Goal: Task Accomplishment & Management: Manage account settings

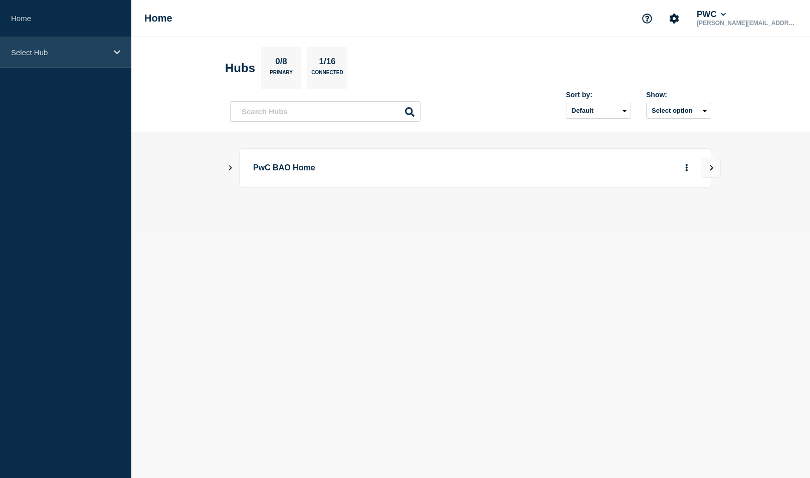
click at [79, 66] on div "Select Hub" at bounding box center [65, 52] width 131 height 31
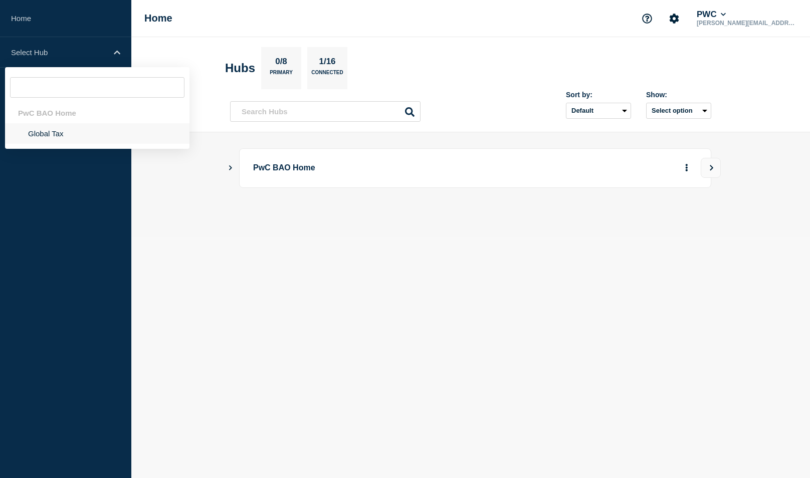
click at [47, 134] on li "Global Tax" at bounding box center [97, 133] width 185 height 21
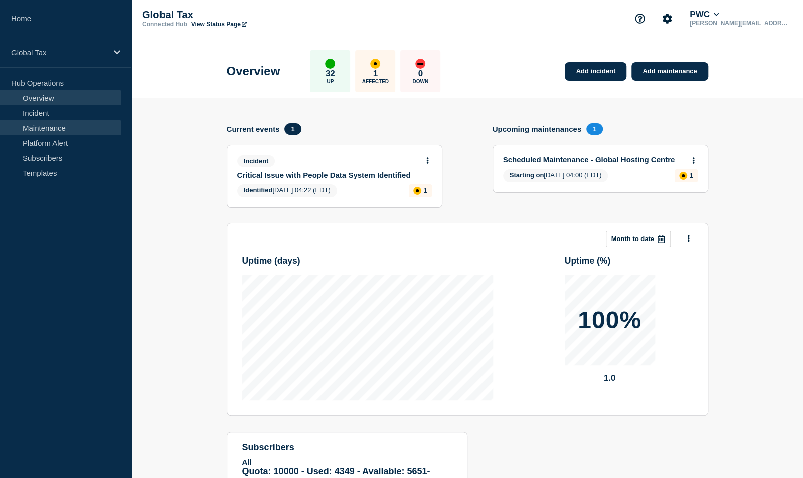
click at [28, 131] on link "Maintenance" at bounding box center [60, 127] width 121 height 15
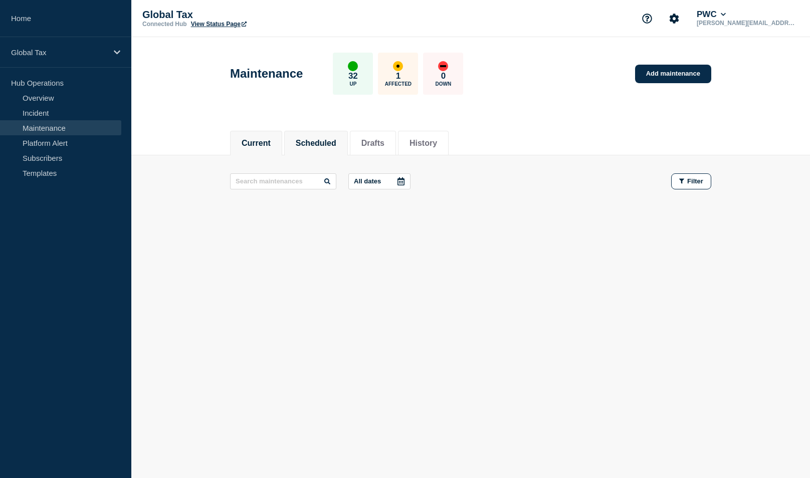
click at [320, 140] on button "Scheduled" at bounding box center [316, 143] width 41 height 9
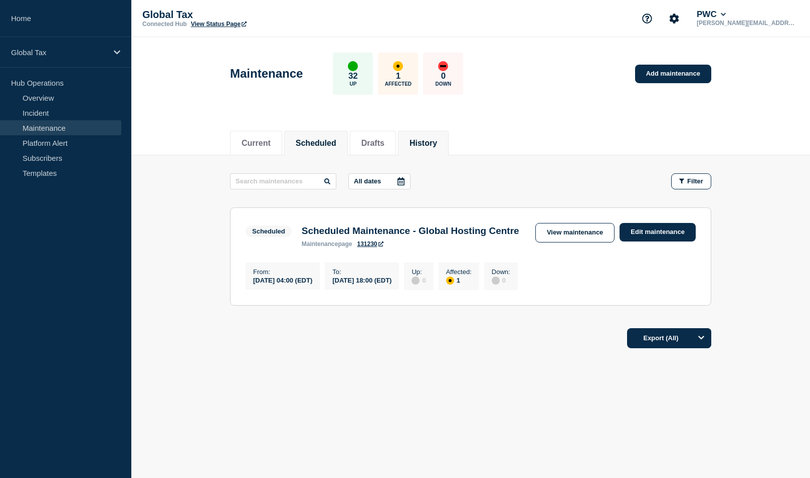
click at [430, 140] on button "History" at bounding box center [424, 143] width 28 height 9
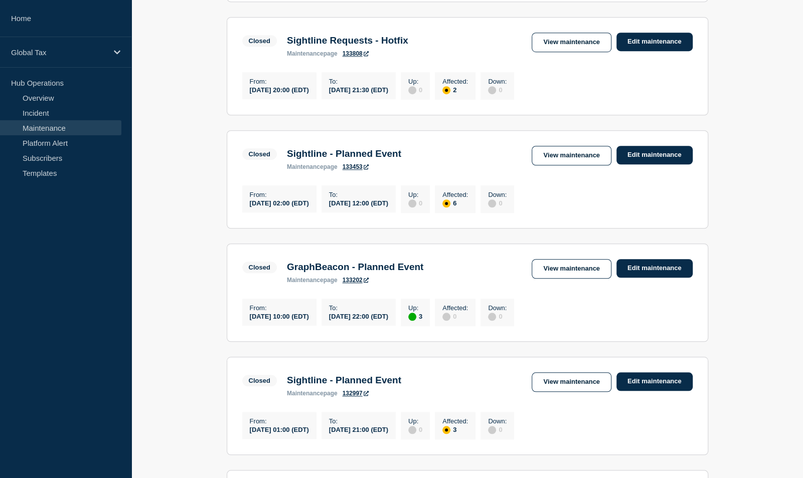
scroll to position [451, 0]
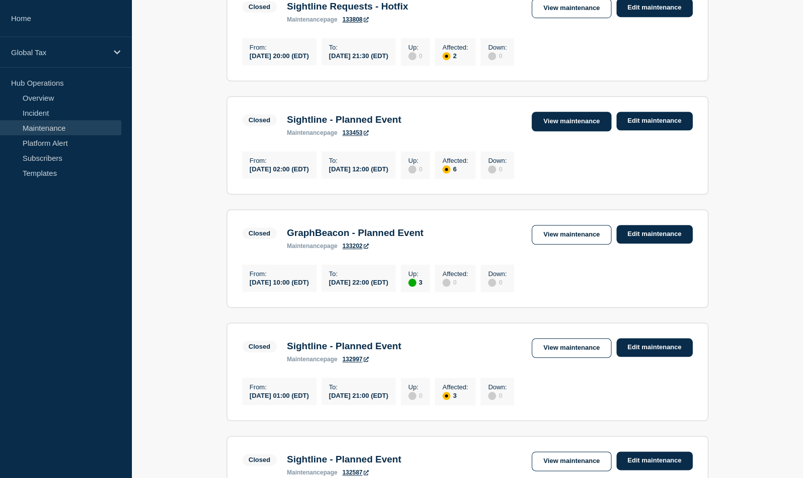
click at [580, 131] on link "View maintenance" at bounding box center [571, 122] width 79 height 20
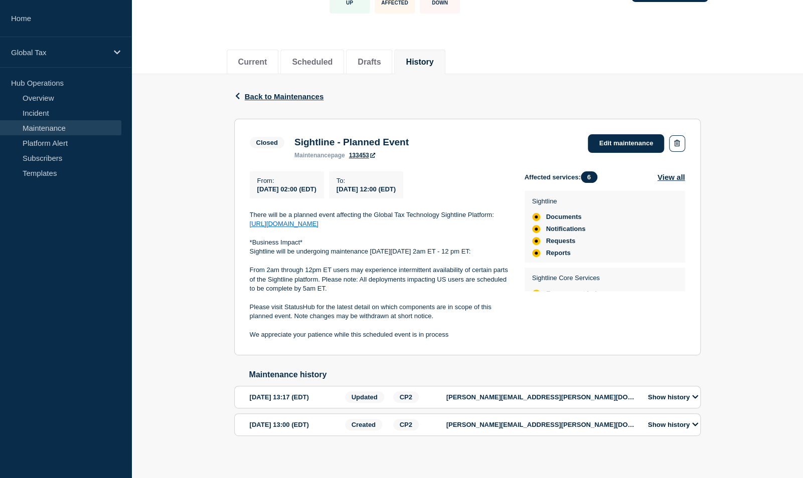
scroll to position [100, 0]
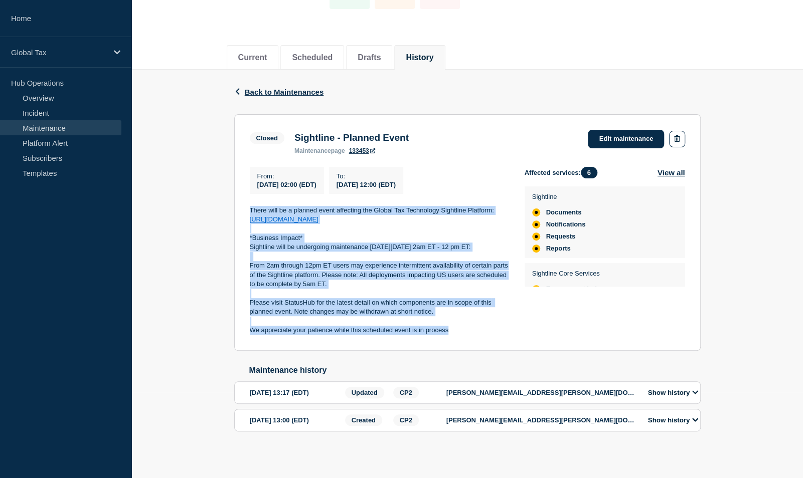
drag, startPoint x: 246, startPoint y: 196, endPoint x: 480, endPoint y: 333, distance: 271.7
click at [480, 333] on section "Closed Sightline - Planned Event maintenance page 133453 Edit maintenance From …" at bounding box center [467, 232] width 466 height 237
copy div "There will be a planned event affecting the Global Tax Technology Sightline Pla…"
click at [261, 88] on span "Back to Maintenances" at bounding box center [284, 92] width 79 height 9
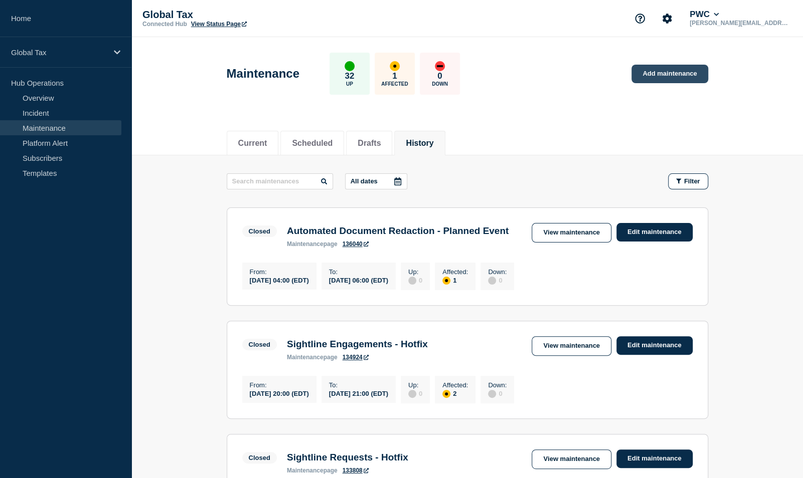
click at [679, 74] on link "Add maintenance" at bounding box center [669, 74] width 76 height 19
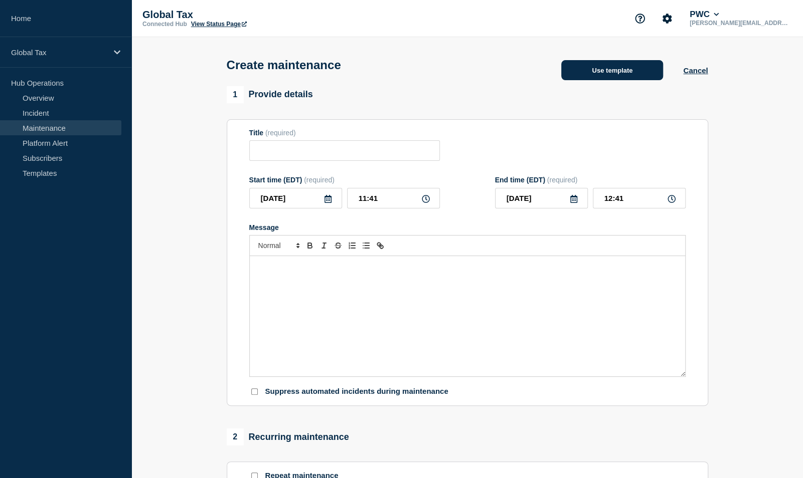
click at [618, 73] on button "Use template" at bounding box center [612, 70] width 102 height 20
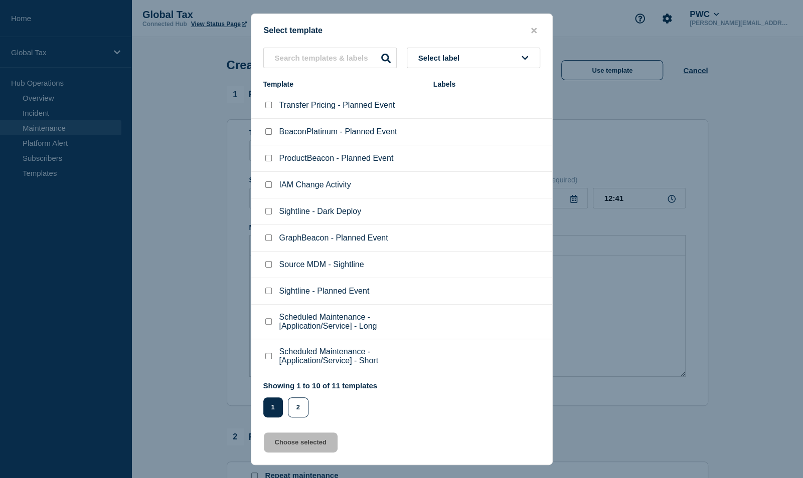
click at [268, 291] on input "Sightline - Planned Event checkbox" at bounding box center [268, 291] width 7 height 7
checkbox input "true"
click at [288, 444] on button "Choose selected" at bounding box center [301, 443] width 74 height 20
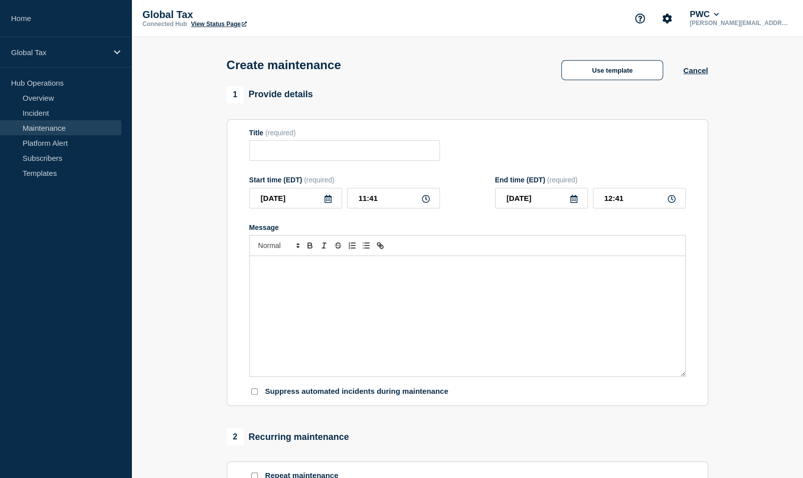
type input "Sightline - Planned Event"
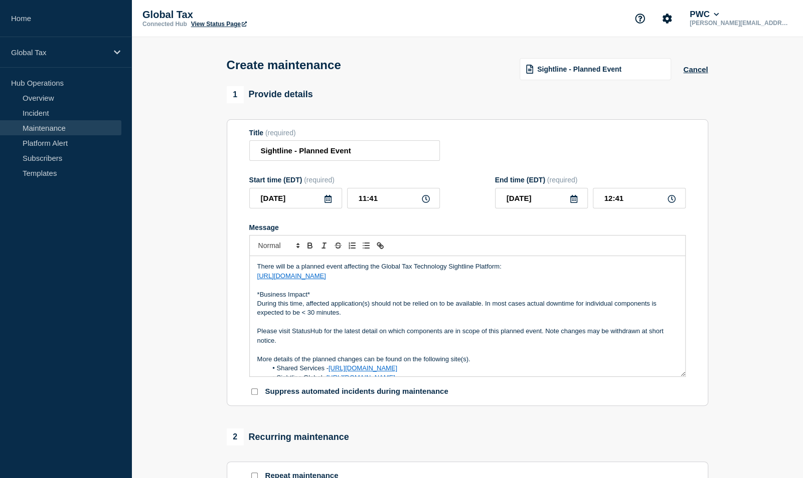
click at [324, 201] on icon at bounding box center [327, 199] width 7 height 8
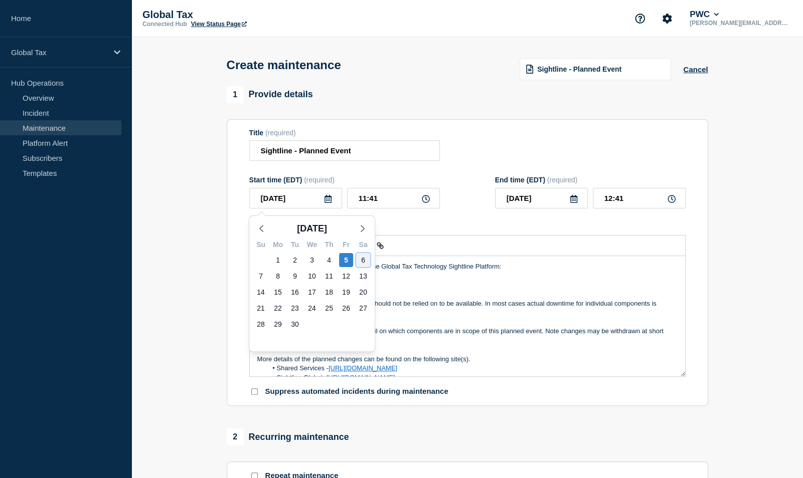
click at [362, 260] on div "6" at bounding box center [363, 260] width 14 height 14
type input "2025-09-06"
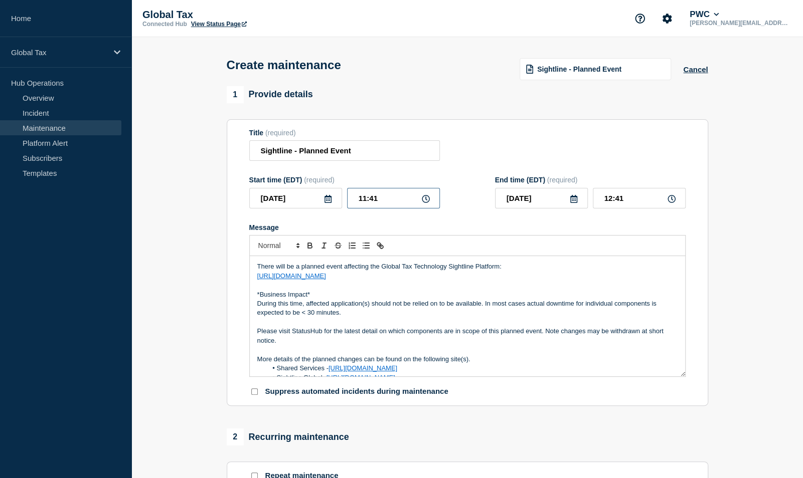
click at [390, 202] on input "11:41" at bounding box center [393, 198] width 93 height 21
type input "06:00"
click at [637, 201] on input "07:00" at bounding box center [639, 198] width 93 height 21
type input "12:30"
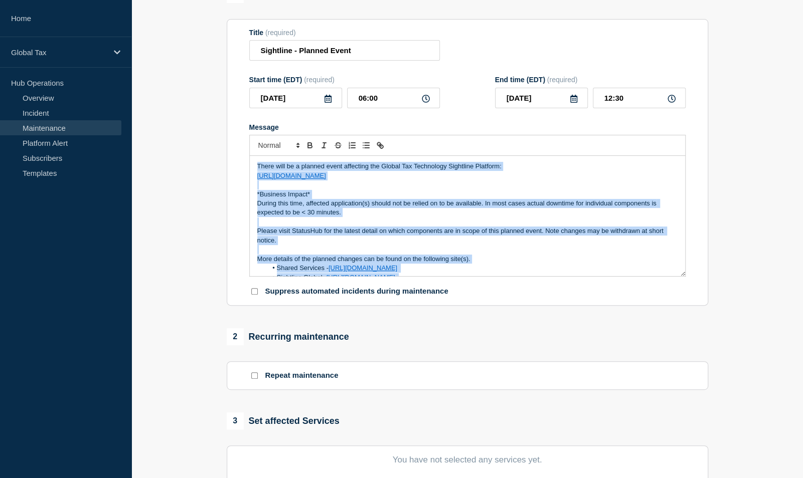
drag, startPoint x: 445, startPoint y: 265, endPoint x: 138, endPoint y: 135, distance: 333.3
click at [138, 135] on section "1 Provide details Title (required) Sightline - Planned Event Start time (EDT) (…" at bounding box center [467, 334] width 672 height 696
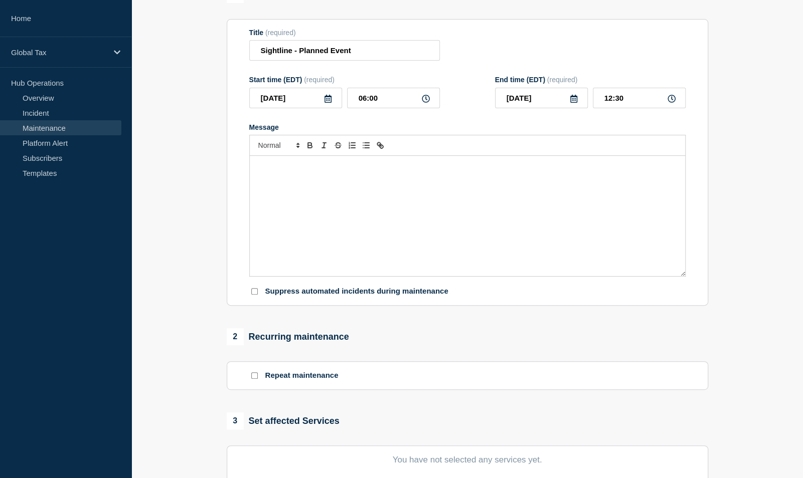
scroll to position [5, 0]
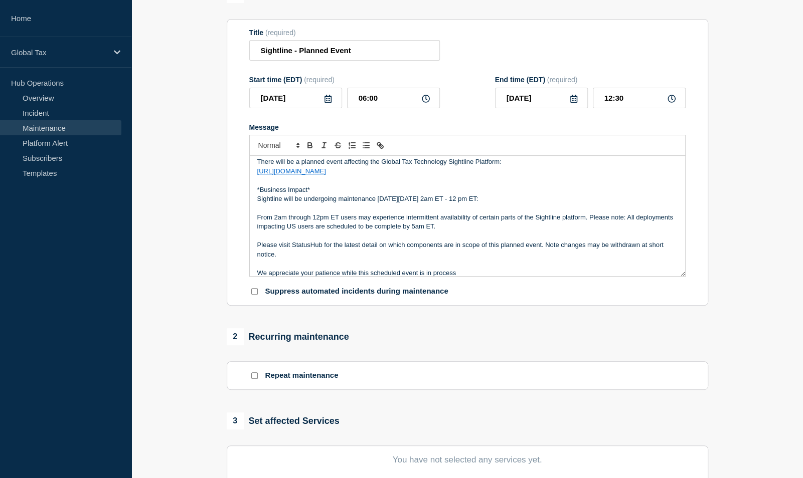
click at [446, 201] on p "Sightline will be undergoing maintenance this Saturday, August 23rd from 2am ET…" at bounding box center [467, 199] width 420 height 9
click at [275, 219] on p "From 2am through 12pm ET users may experience intermittent availability of cert…" at bounding box center [467, 222] width 420 height 19
click at [321, 218] on p "From 6am through 12pm ET users may experience intermittent availability of cert…" at bounding box center [467, 222] width 420 height 19
click at [600, 221] on p "From 6am through 12:30pm ET users may experience intermittent availability of c…" at bounding box center [467, 222] width 420 height 19
click at [608, 231] on p "From 6am through 12:30pm ET users may experience intermittent availability of c…" at bounding box center [467, 222] width 420 height 19
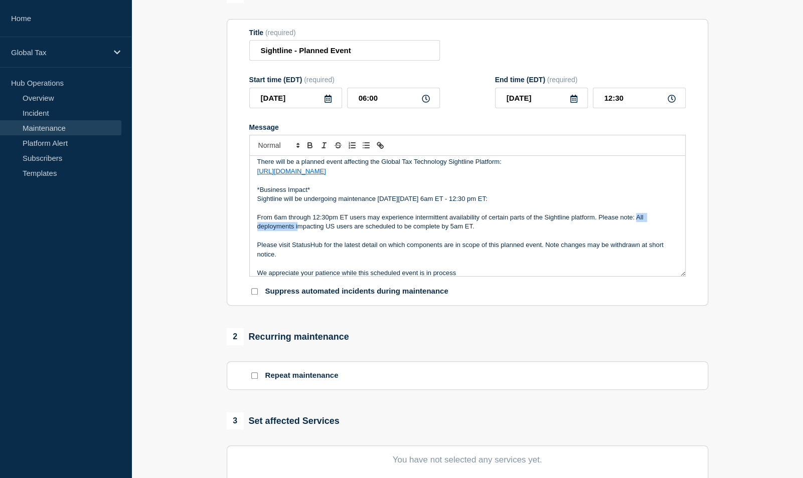
drag, startPoint x: 636, startPoint y: 219, endPoint x: 298, endPoint y: 230, distance: 338.7
click at [298, 230] on p "From 6am through 12:30pm ET users may experience intermittent availability of c…" at bounding box center [467, 222] width 420 height 19
click at [641, 222] on p "From 6am through 12:30pm ET users may experience intermittent availability of c…" at bounding box center [467, 222] width 420 height 19
click at [643, 223] on p "From 6am through 12:30pm ET users may experience intermittent availability of c…" at bounding box center [467, 222] width 420 height 19
click at [633, 229] on p "From 6am through 12:30pm ET users may experience intermittent availability of c…" at bounding box center [467, 222] width 420 height 19
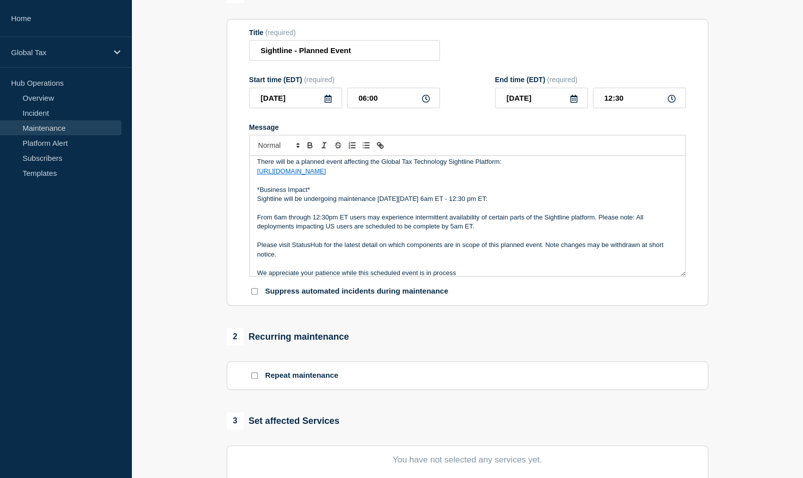
click at [647, 221] on p "From 6am through 12:30pm ET users may experience intermittent availability of c…" at bounding box center [467, 222] width 420 height 19
click at [645, 222] on p "From 6am through 12:30pm ET users may experience intermittent availability of c…" at bounding box center [467, 222] width 420 height 19
drag, startPoint x: 462, startPoint y: 227, endPoint x: 344, endPoint y: 230, distance: 118.9
click at [344, 230] on p "From 6am through 12:30pm ET users may experience intermittent availability of c…" at bounding box center [467, 222] width 420 height 19
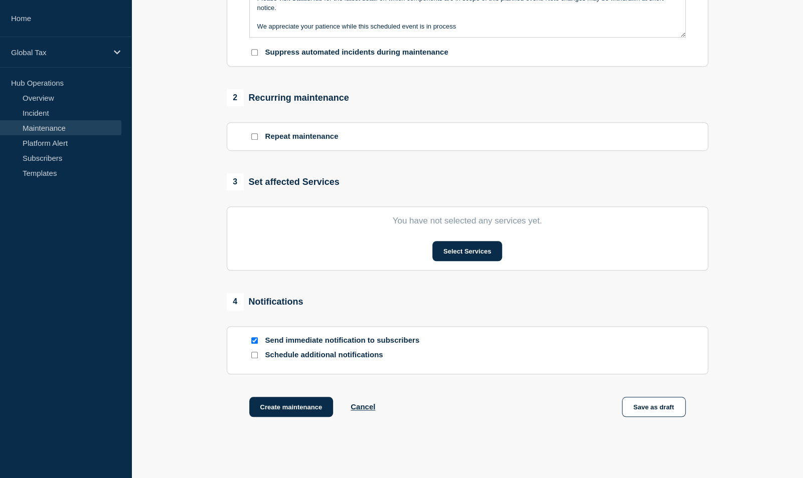
scroll to position [395, 0]
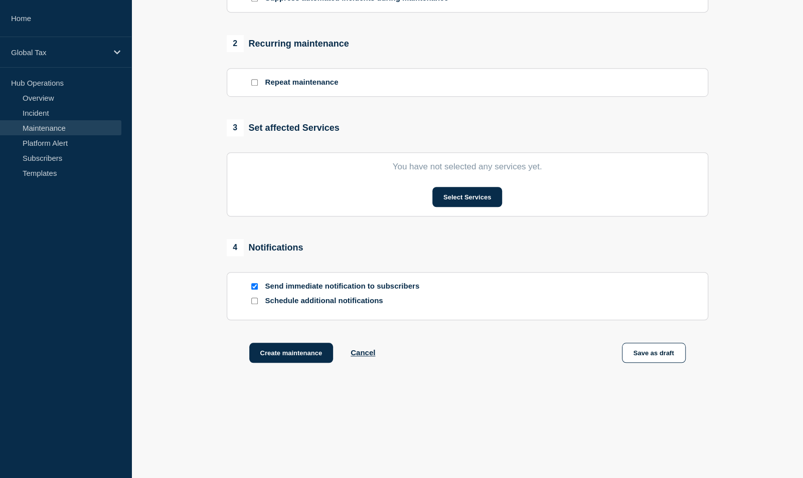
click at [252, 286] on input "Send immediate notification to subscribers" at bounding box center [254, 286] width 7 height 7
checkbox input "false"
click at [647, 349] on button "Save as draft" at bounding box center [654, 353] width 64 height 20
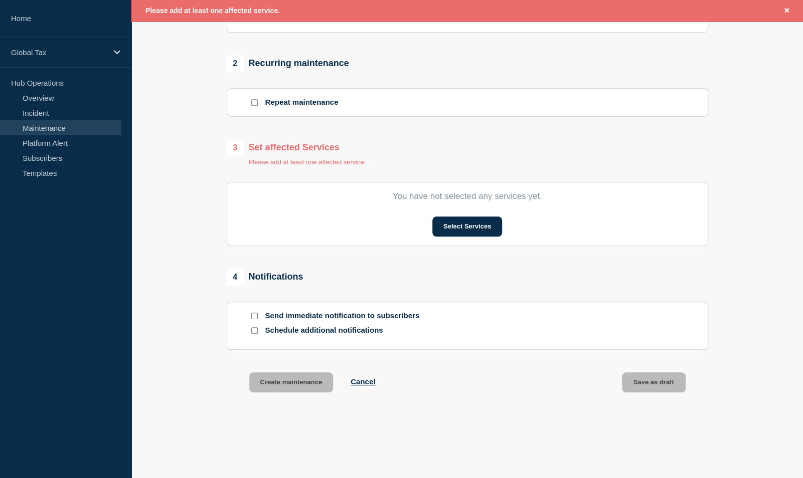
scroll to position [416, 0]
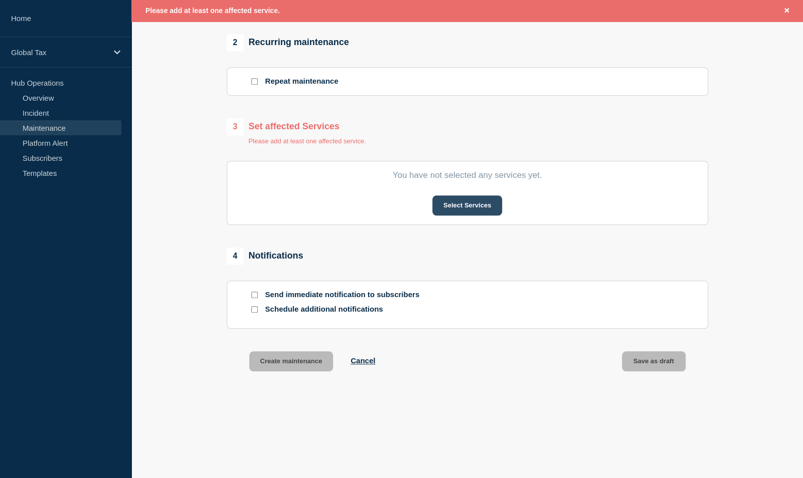
click at [455, 207] on button "Select Services" at bounding box center [467, 206] width 70 height 20
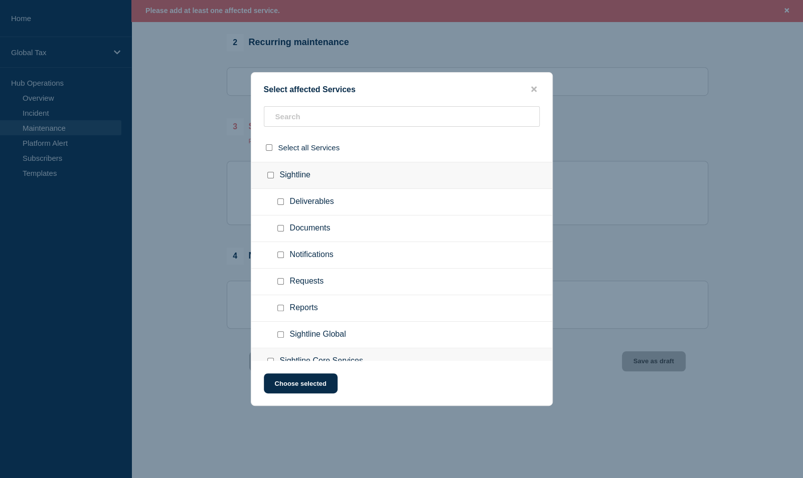
scroll to position [903, 0]
click at [278, 198] on input "Documents checkbox" at bounding box center [280, 201] width 7 height 7
checkbox input "true"
click at [281, 251] on input "Requests checkbox" at bounding box center [280, 254] width 7 height 7
checkbox input "true"
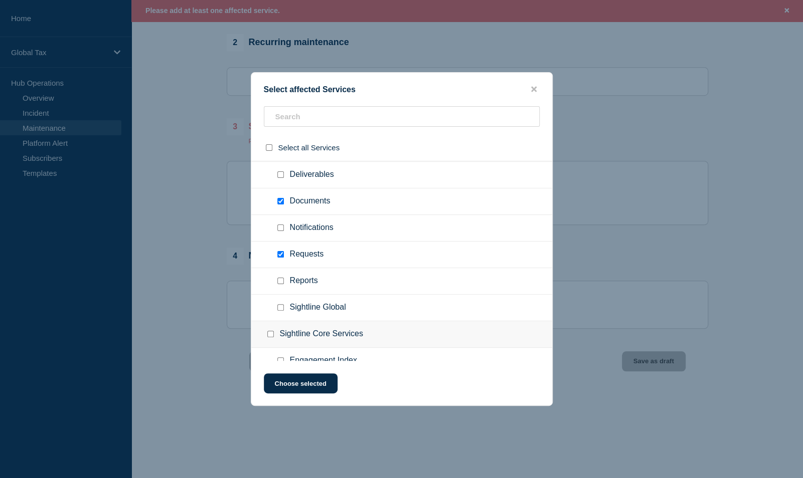
click at [284, 276] on div at bounding box center [282, 281] width 15 height 10
click at [282, 278] on input "Reports checkbox" at bounding box center [280, 281] width 7 height 7
checkbox input "true"
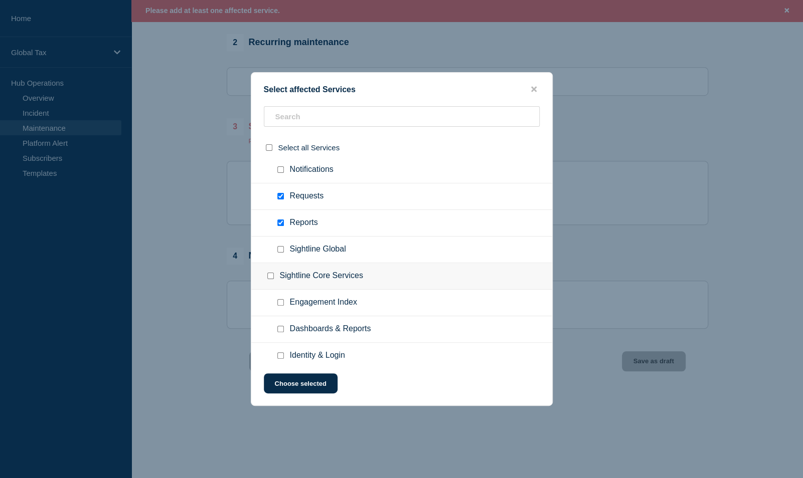
scroll to position [962, 0]
click at [282, 325] on input "Dashboards & Reports checkbox" at bounding box center [280, 328] width 7 height 7
checkbox input "true"
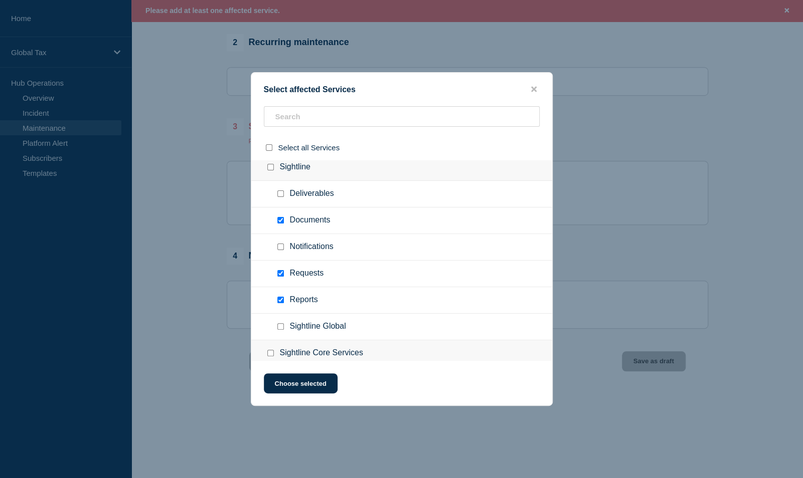
scroll to position [862, 0]
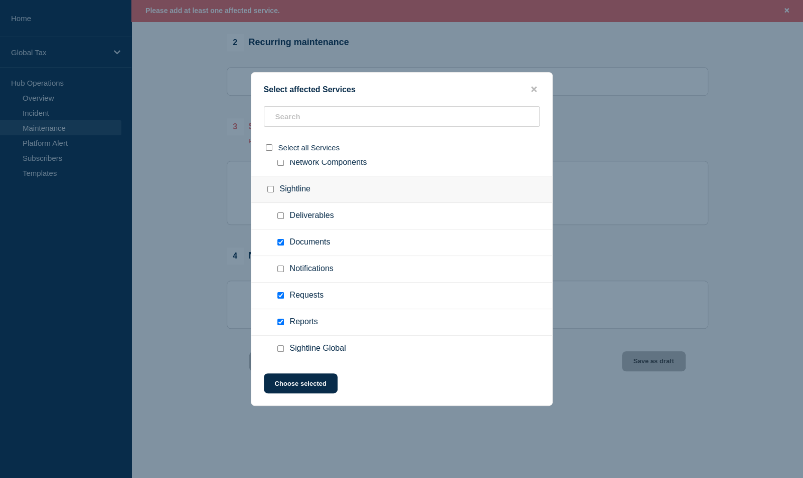
click at [278, 214] on input "Deliverables checkbox" at bounding box center [280, 216] width 7 height 7
checkbox input "true"
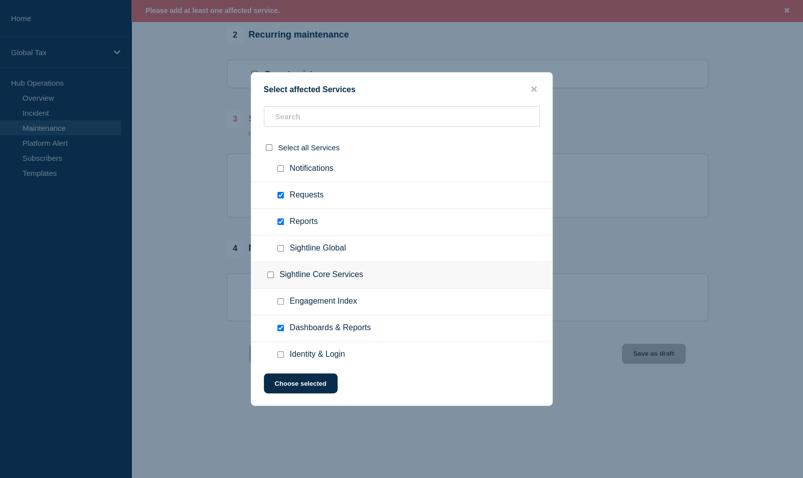
scroll to position [426, 0]
click at [307, 382] on button "Choose selected" at bounding box center [301, 384] width 74 height 20
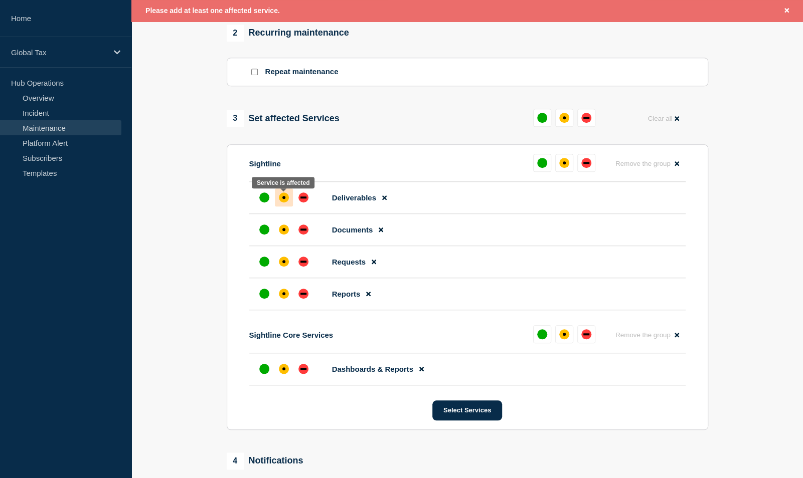
click at [288, 199] on div "affected" at bounding box center [284, 198] width 10 height 10
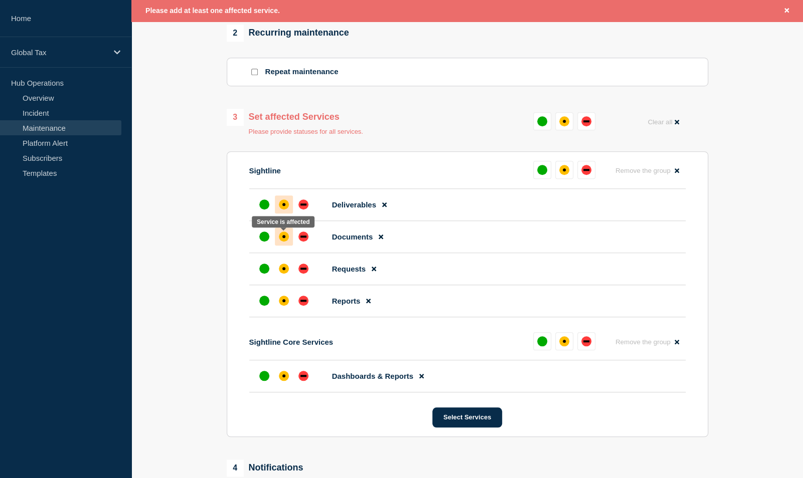
click at [280, 240] on div "affected" at bounding box center [284, 237] width 10 height 10
click at [281, 270] on div "affected" at bounding box center [284, 269] width 10 height 10
click at [283, 301] on div "affected" at bounding box center [284, 301] width 10 height 10
click at [285, 380] on div "affected" at bounding box center [284, 376] width 10 height 10
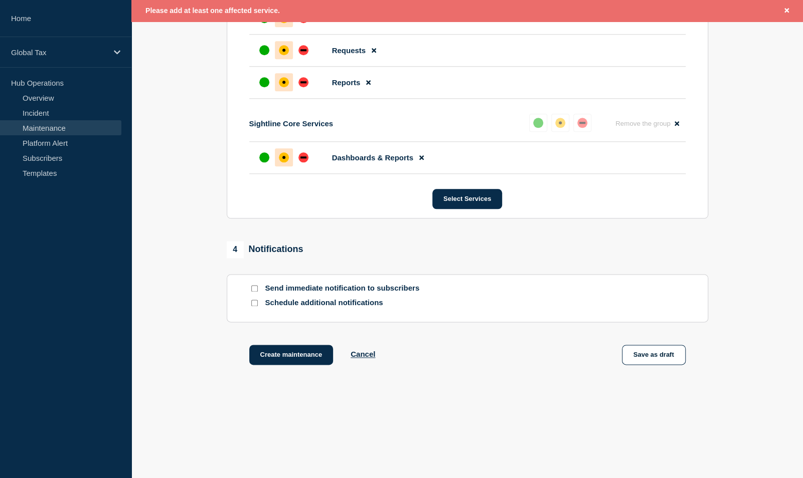
scroll to position [641, 0]
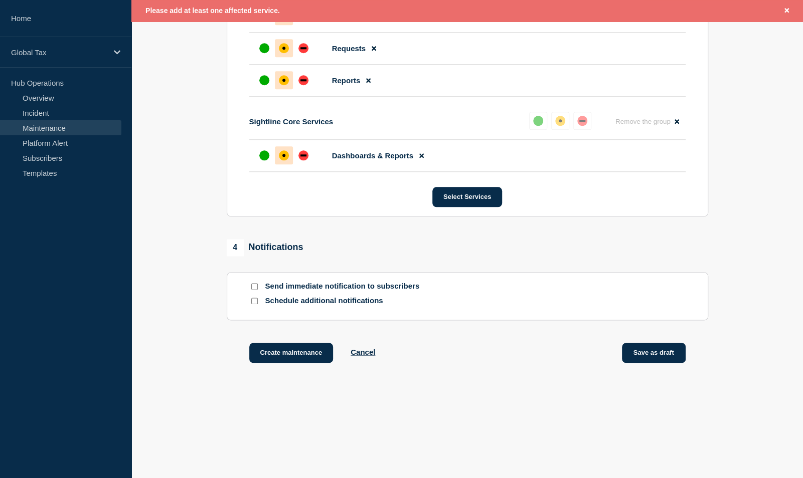
click at [650, 359] on button "Save as draft" at bounding box center [654, 353] width 64 height 20
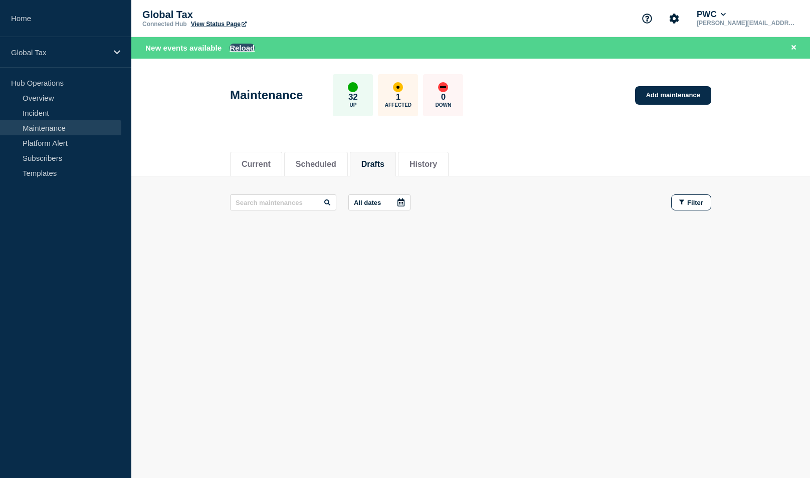
click at [244, 46] on button "Reload" at bounding box center [242, 48] width 25 height 9
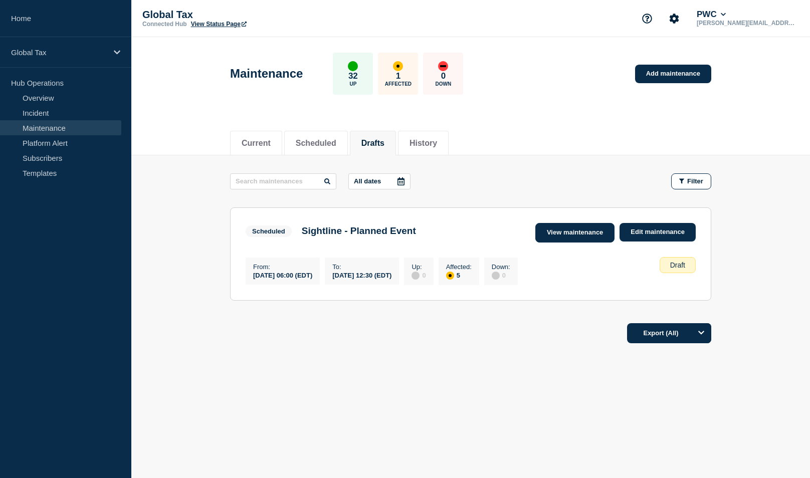
click at [577, 235] on link "View maintenance" at bounding box center [575, 233] width 79 height 20
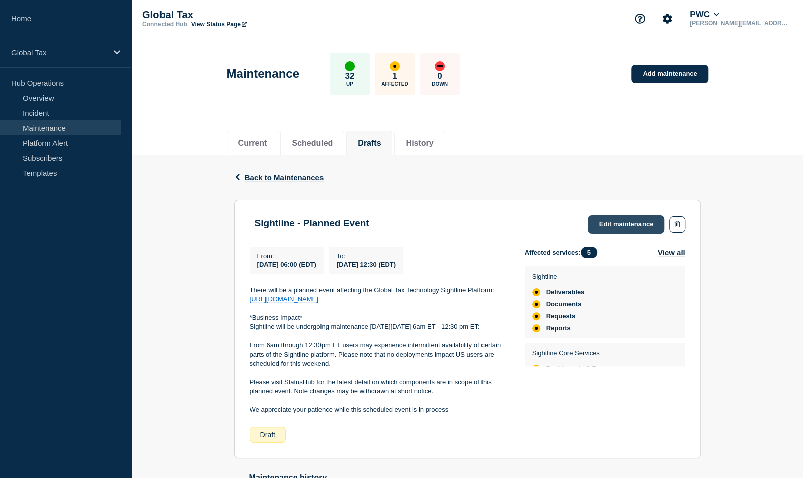
click at [606, 227] on link "Edit maintenance" at bounding box center [626, 225] width 76 height 19
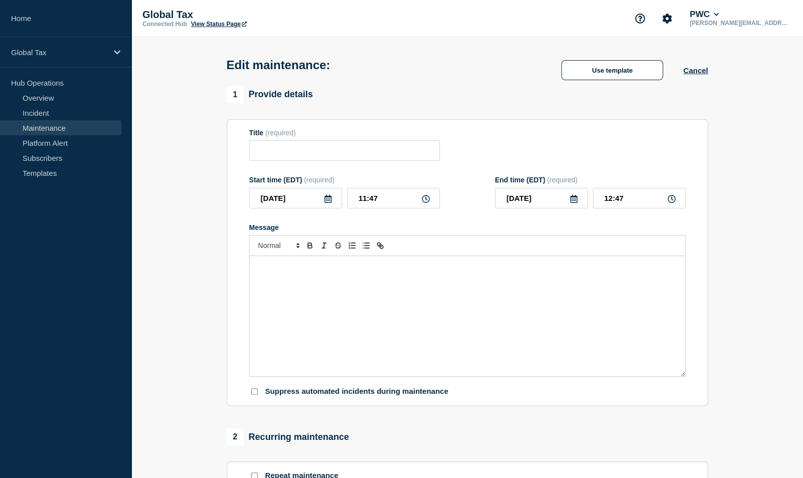
type input "Sightline - Planned Event"
type input "2025-09-06"
type input "06:00"
type input "2025-09-06"
type input "12:30"
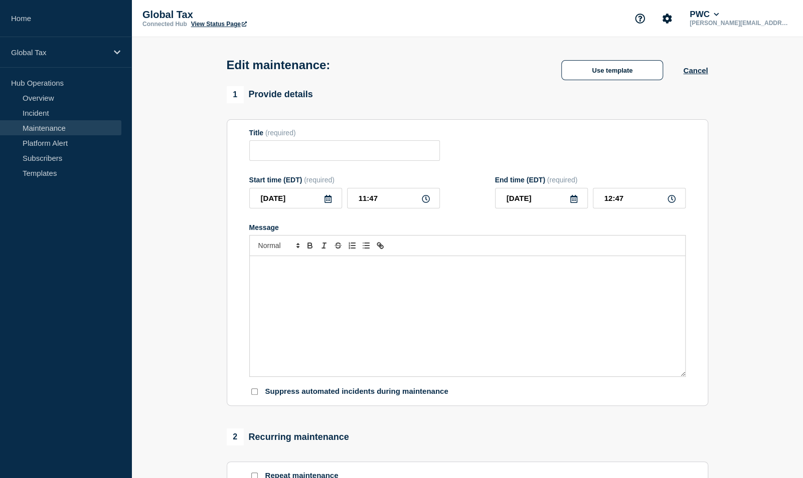
checkbox input "false"
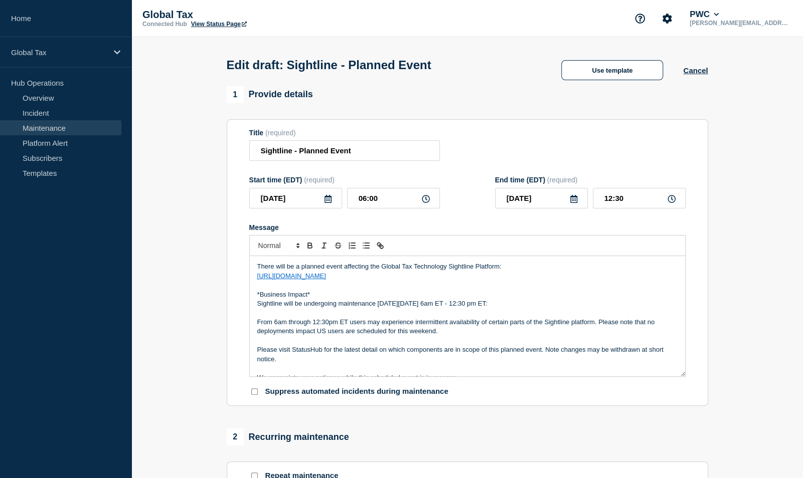
click at [294, 334] on p "From 6am through 12:30pm ET users may experience intermittent availability of c…" at bounding box center [467, 327] width 420 height 19
click at [437, 334] on p "From 6am through 12:30pm ET users may experience intermittent availability of c…" at bounding box center [467, 327] width 420 height 19
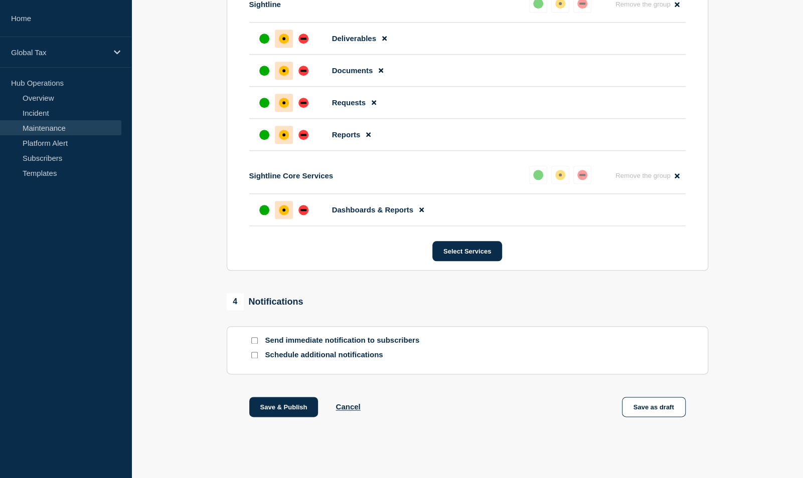
scroll to position [570, 0]
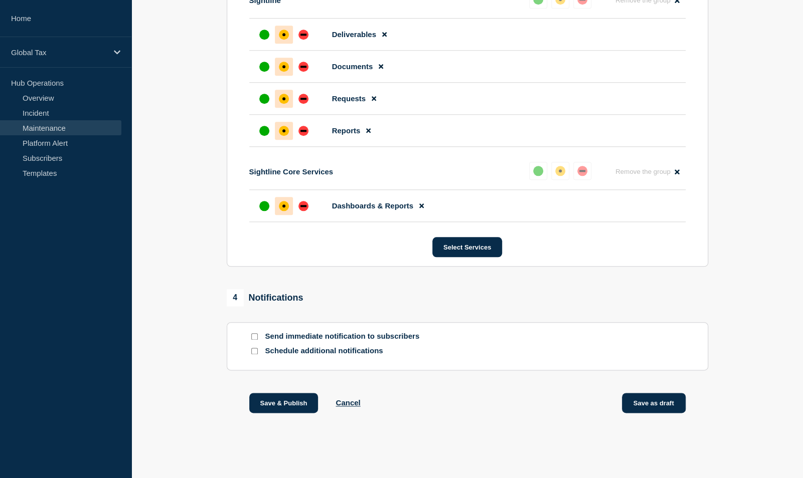
click at [660, 410] on button "Save as draft" at bounding box center [654, 403] width 64 height 20
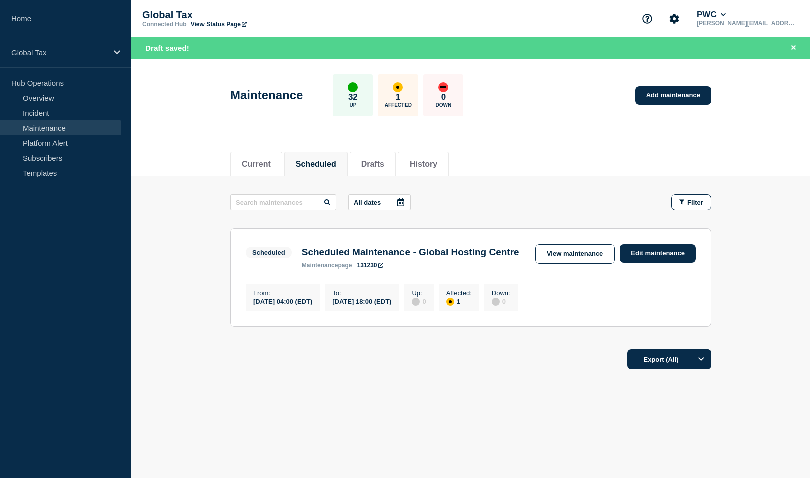
click at [145, 89] on header "Maintenance 32 Up 1 Affected 0 Down Add maintenance" at bounding box center [470, 101] width 679 height 84
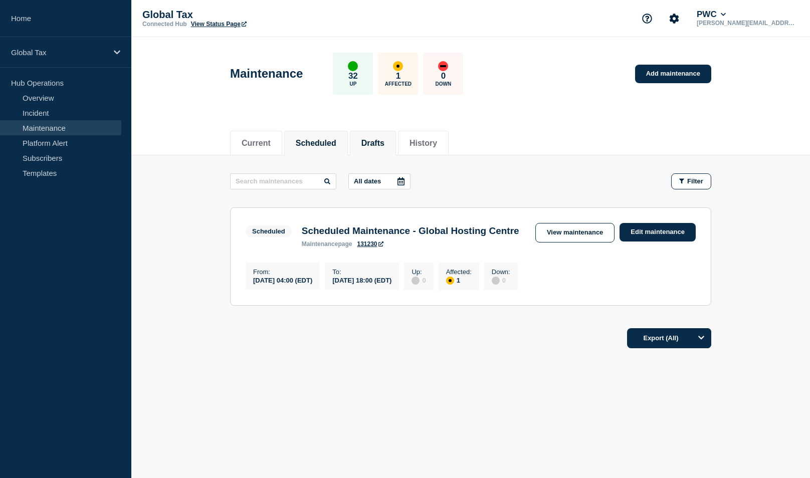
click at [370, 139] on button "Drafts" at bounding box center [373, 143] width 23 height 9
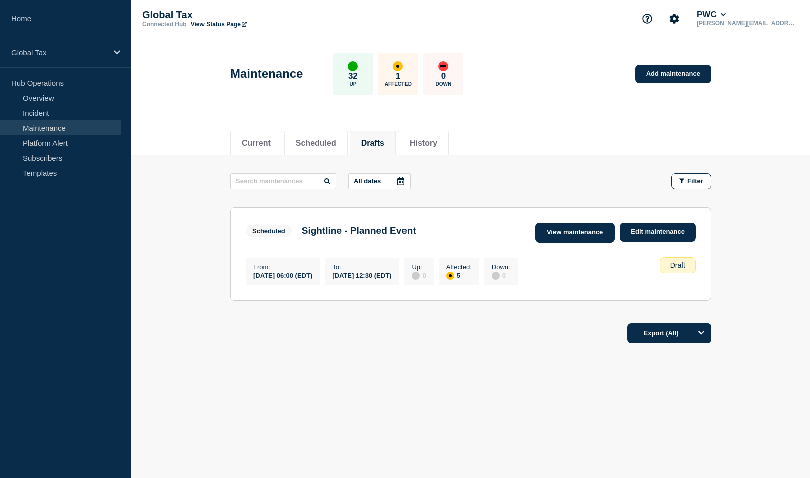
click at [576, 228] on link "View maintenance" at bounding box center [575, 233] width 79 height 20
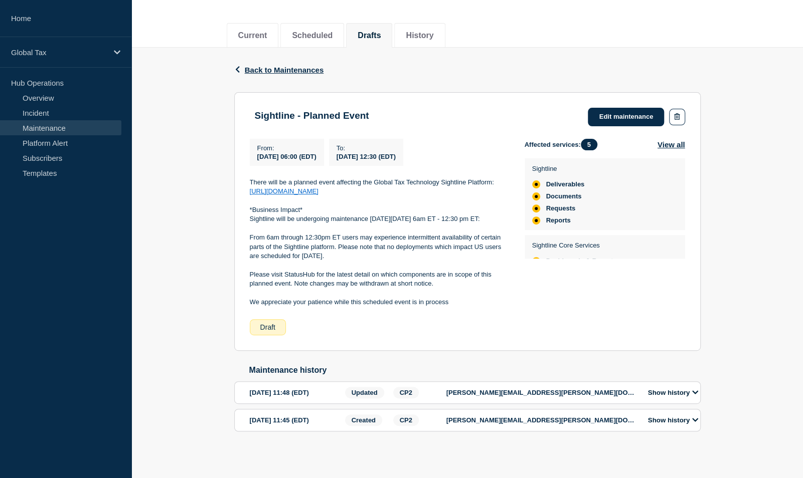
scroll to position [22, 0]
drag, startPoint x: 46, startPoint y: 259, endPoint x: 45, endPoint y: 248, distance: 11.5
click at [46, 259] on aside "Home Global Tax Hub Operations Overview Incident Maintenance Platform Alert Sub…" at bounding box center [65, 239] width 131 height 478
